Goal: Task Accomplishment & Management: Use online tool/utility

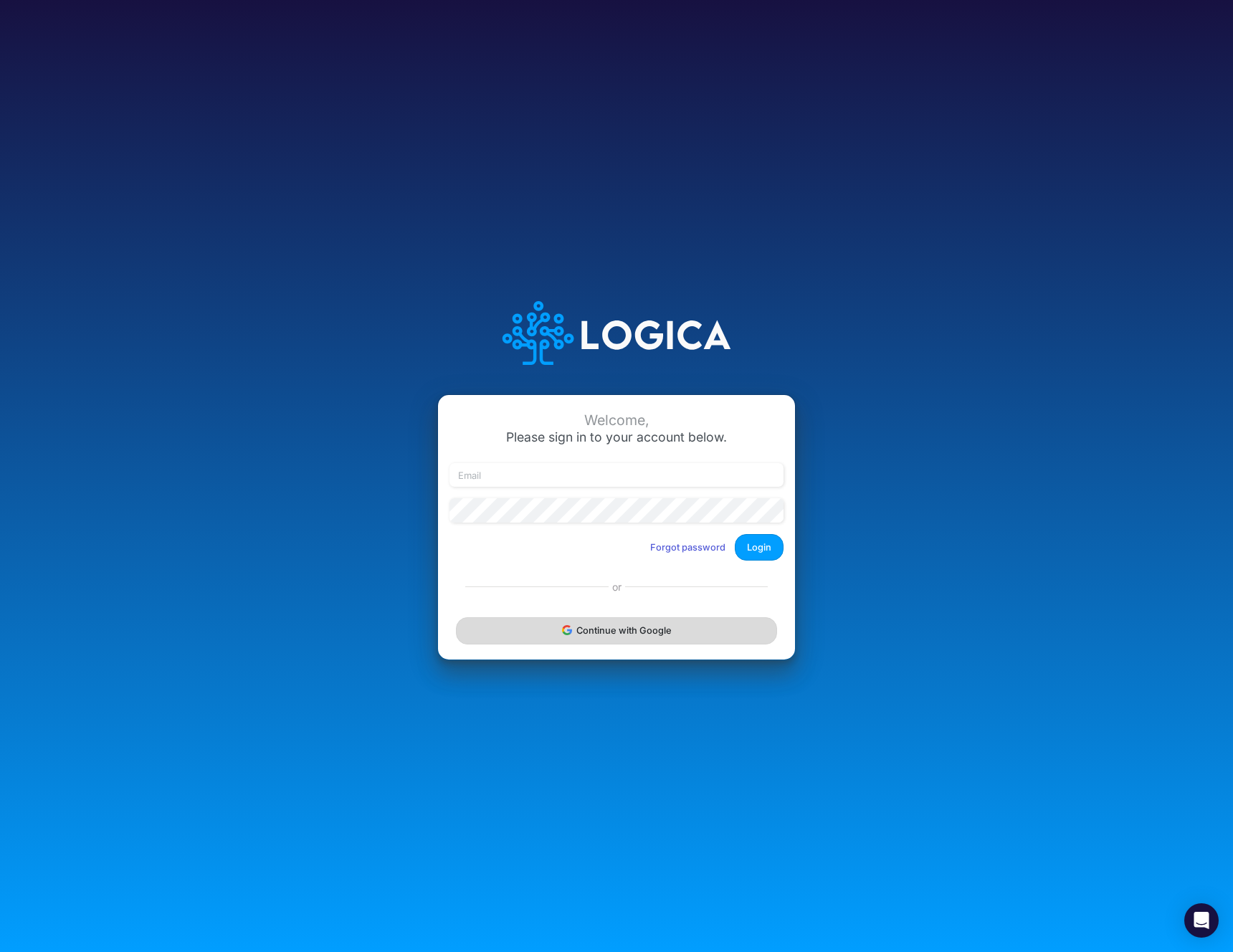
click at [668, 634] on button "Continue with Google" at bounding box center [616, 631] width 321 height 27
